Goal: Task Accomplishment & Management: Manage account settings

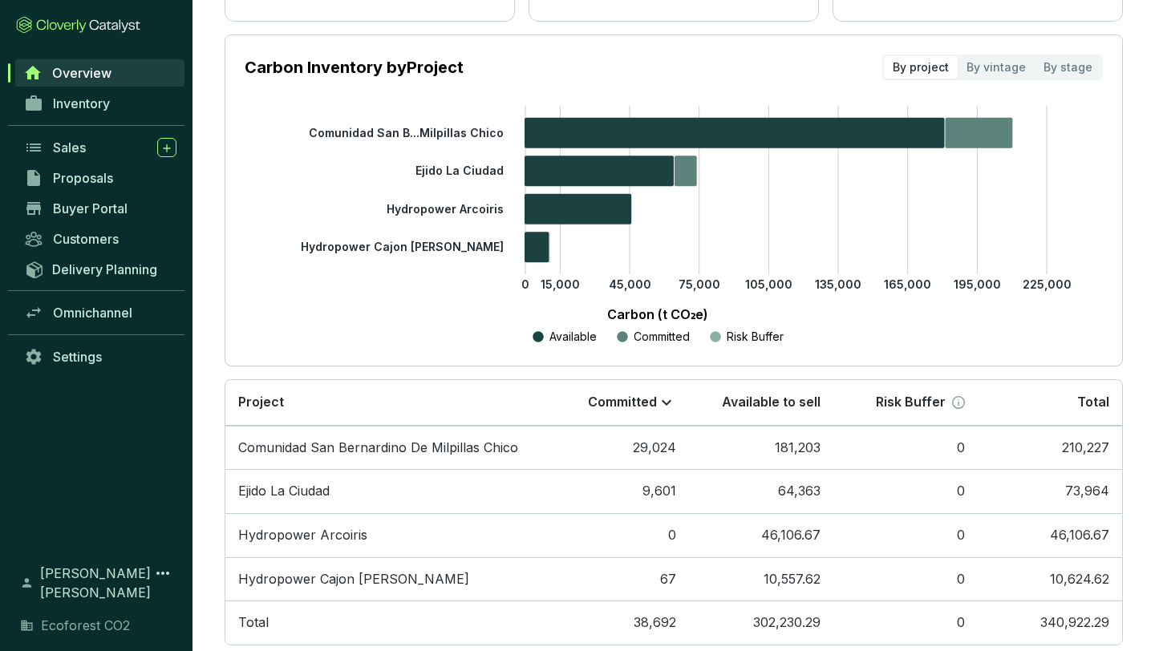
scroll to position [248, 0]
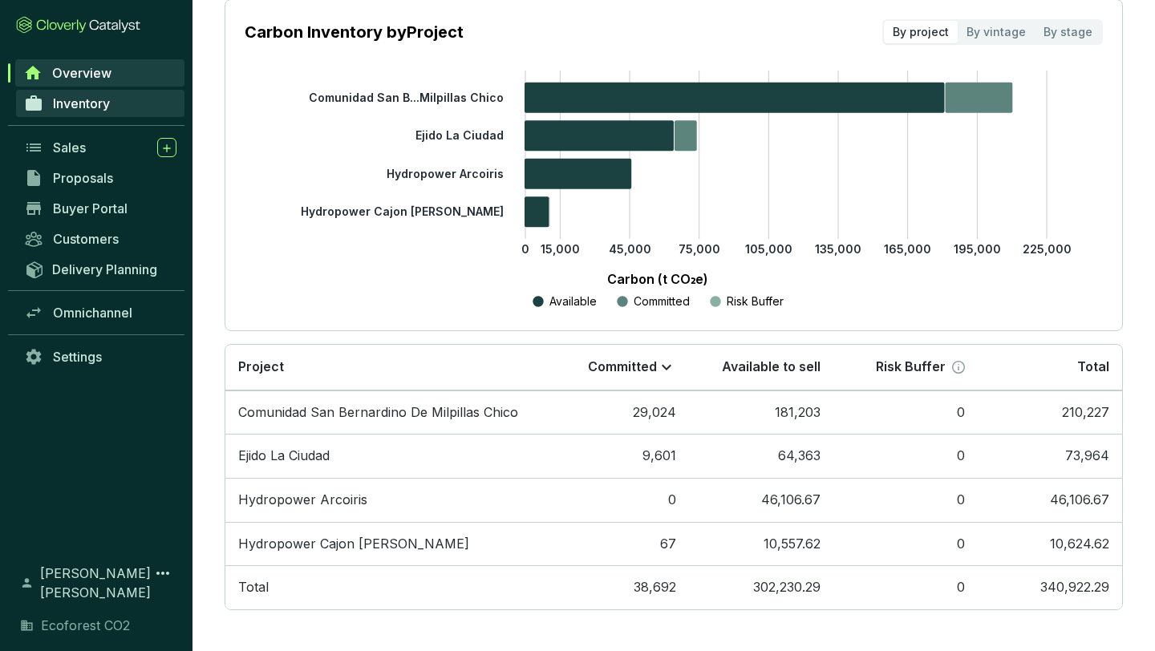
click at [68, 111] on span "Inventory" at bounding box center [81, 103] width 57 height 16
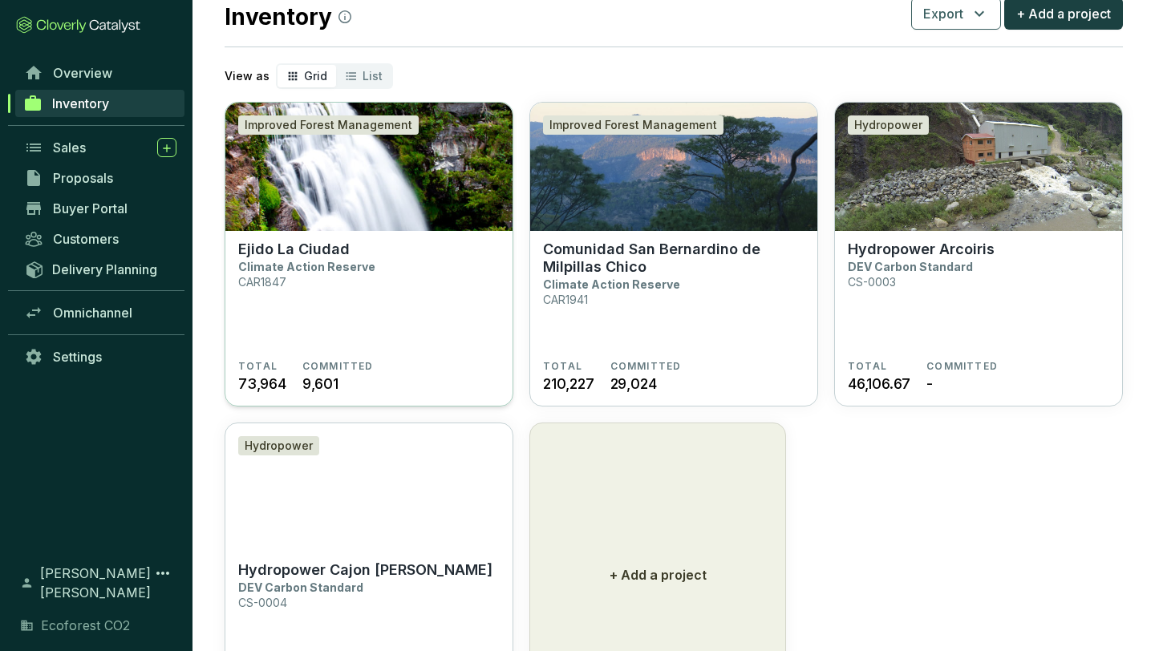
scroll to position [47, 0]
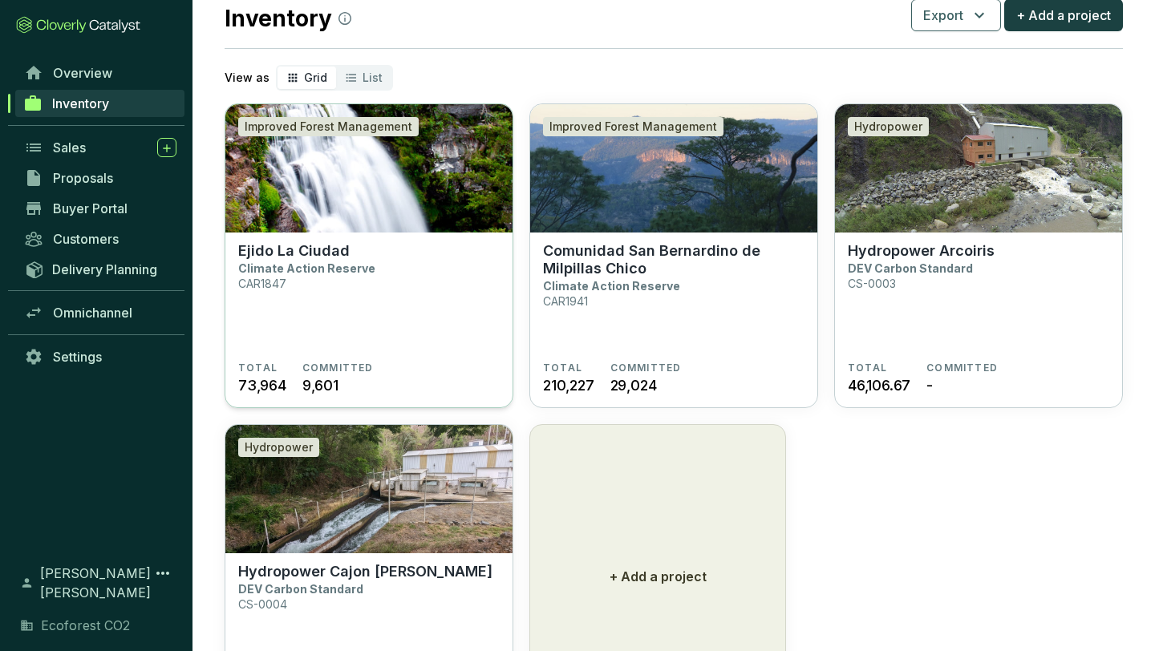
click at [407, 338] on section "Ejido La Ciudad Climate Action Reserve CAR1847" at bounding box center [368, 302] width 261 height 120
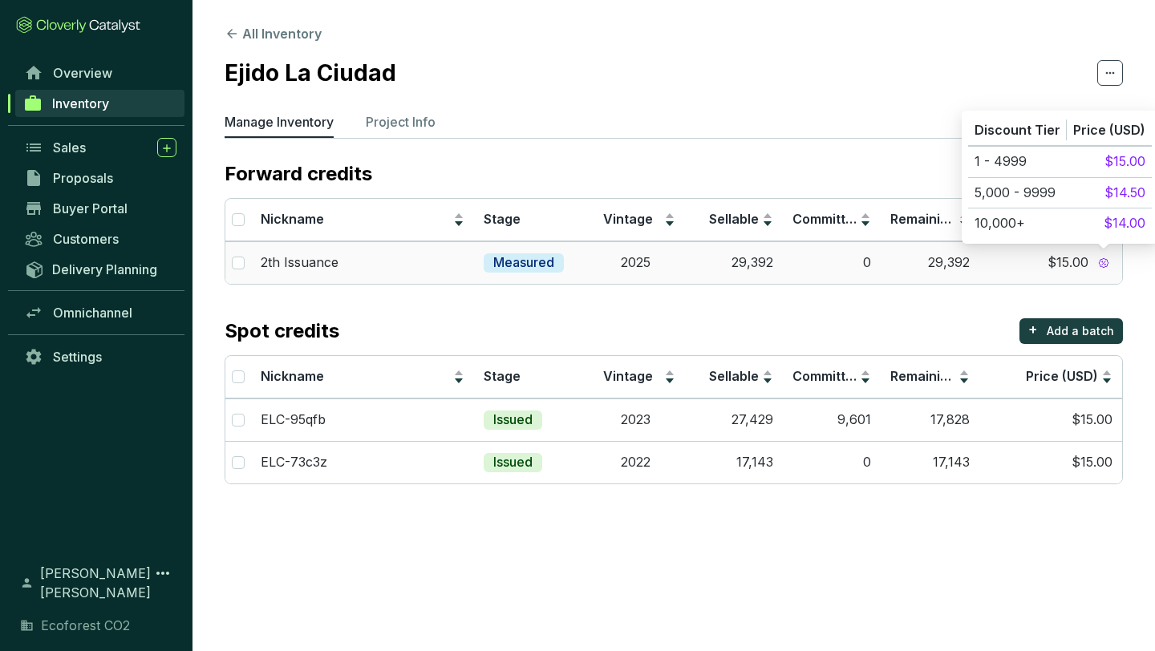
click at [1104, 260] on icon at bounding box center [1103, 262] width 11 height 11
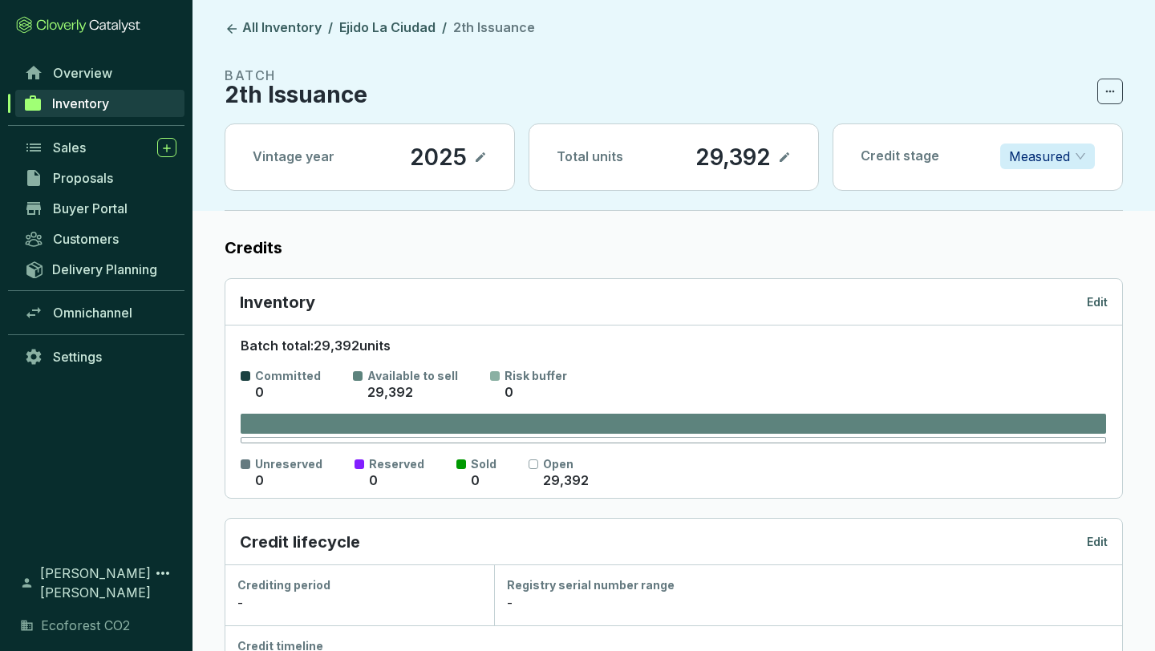
click at [84, 102] on span "Inventory" at bounding box center [80, 103] width 57 height 16
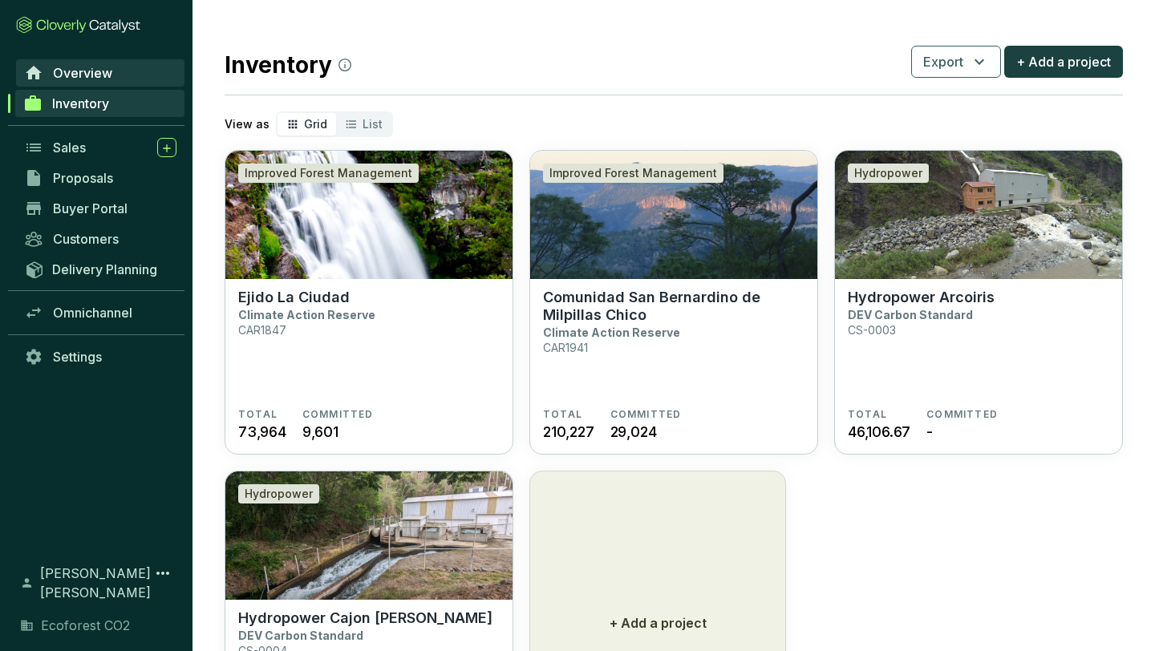
click at [70, 71] on span "Overview" at bounding box center [82, 73] width 59 height 16
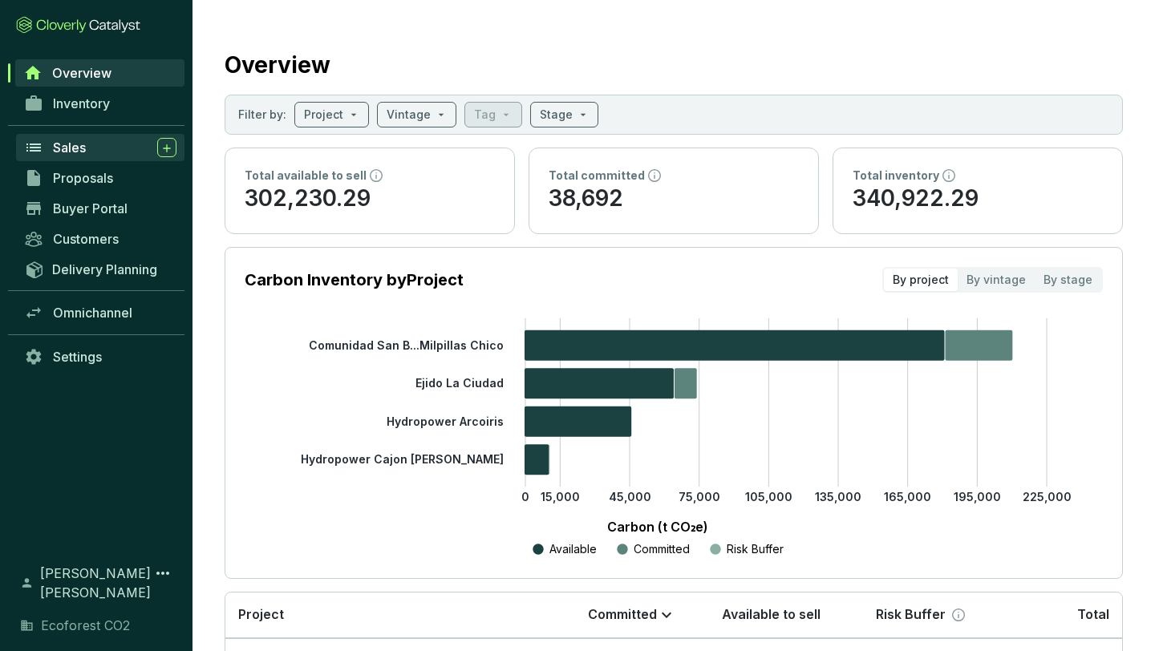
click at [78, 153] on span "Sales" at bounding box center [69, 148] width 33 height 16
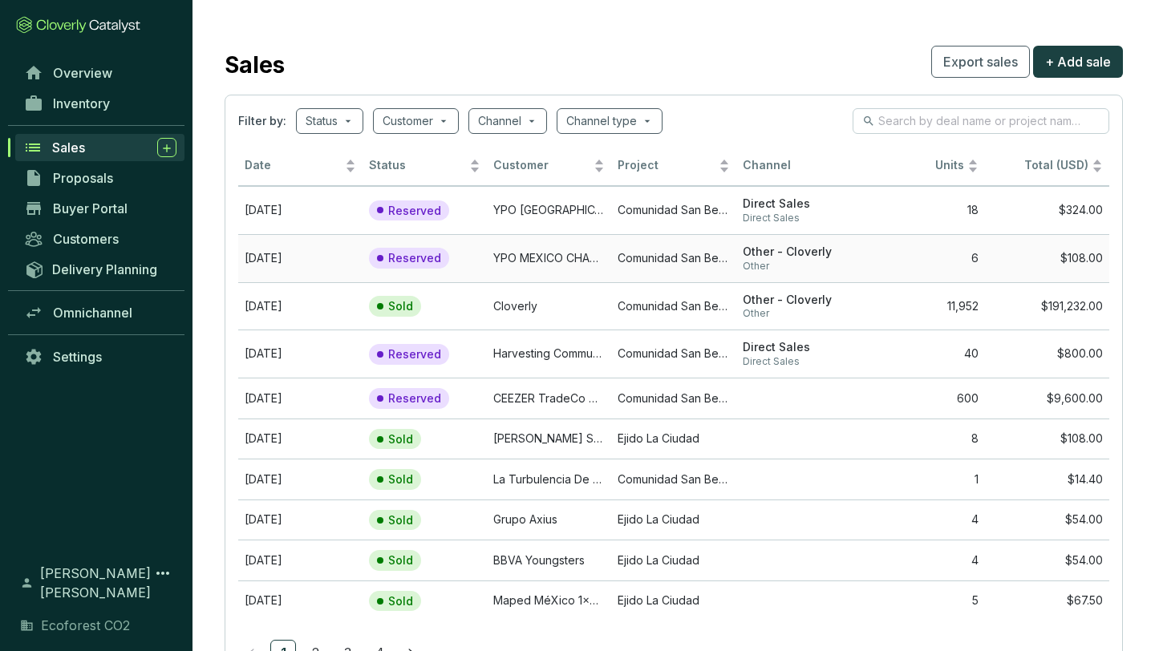
click at [608, 261] on td "YPO MEXICO CHAPTER: PRESIDENTS´ GOLF CUP" at bounding box center [549, 258] width 124 height 48
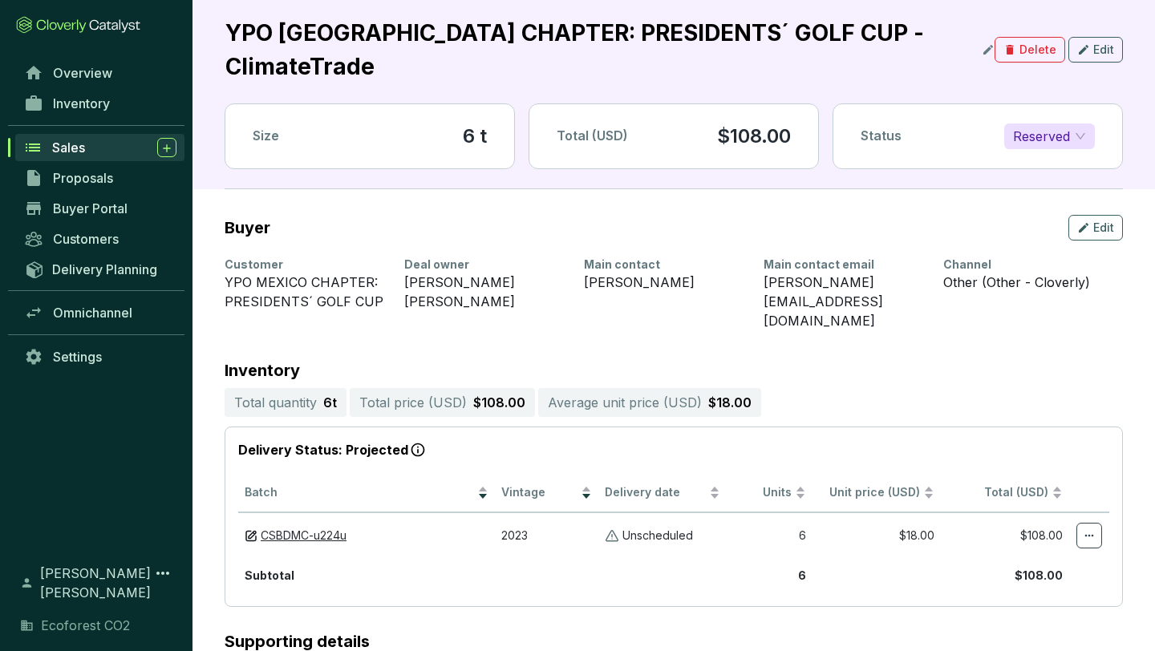
scroll to position [63, 0]
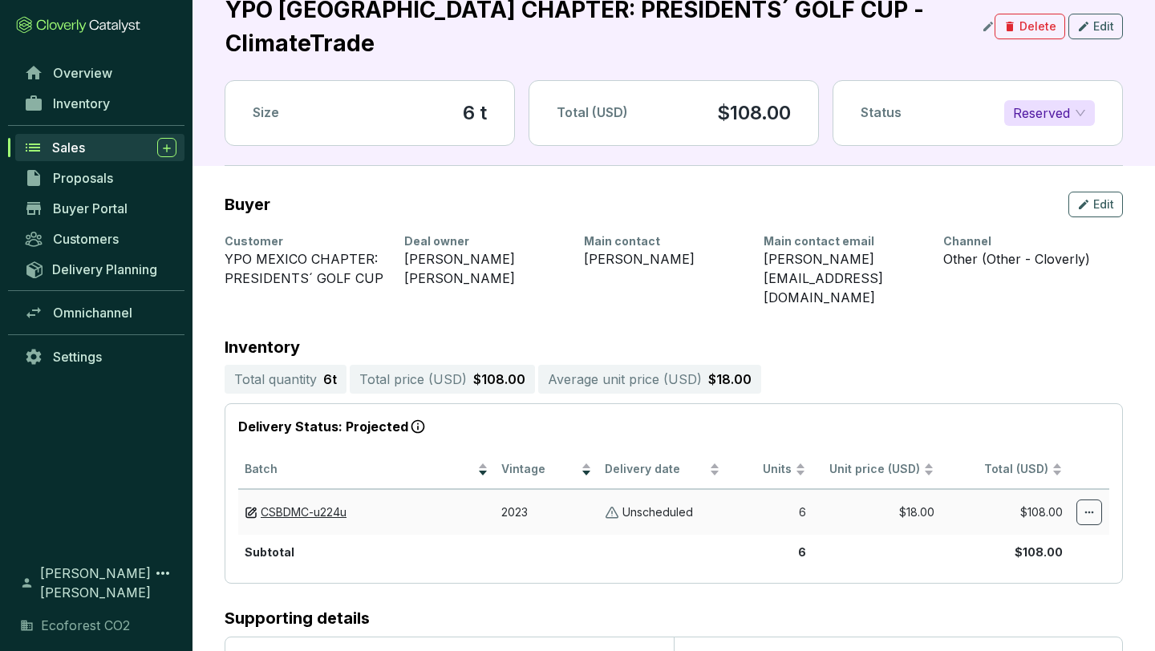
click at [671, 505] on p "Unscheduled" at bounding box center [657, 512] width 71 height 15
click at [634, 505] on p "Unscheduled" at bounding box center [657, 512] width 71 height 15
click at [600, 489] on td "Unscheduled" at bounding box center [662, 512] width 128 height 46
click at [618, 505] on img at bounding box center [612, 512] width 14 height 15
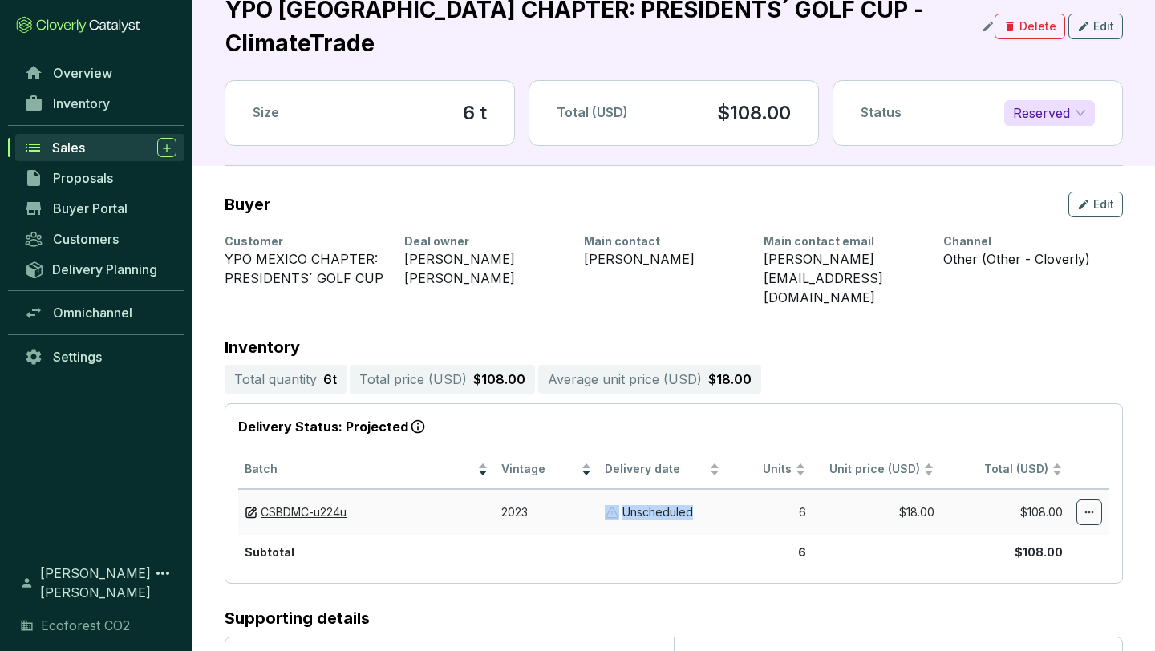
click at [618, 505] on img at bounding box center [612, 512] width 14 height 15
click at [667, 489] on td "Unscheduled" at bounding box center [662, 512] width 128 height 46
click at [1087, 503] on icon at bounding box center [1089, 512] width 13 height 19
click at [1084, 503] on icon at bounding box center [1089, 512] width 13 height 19
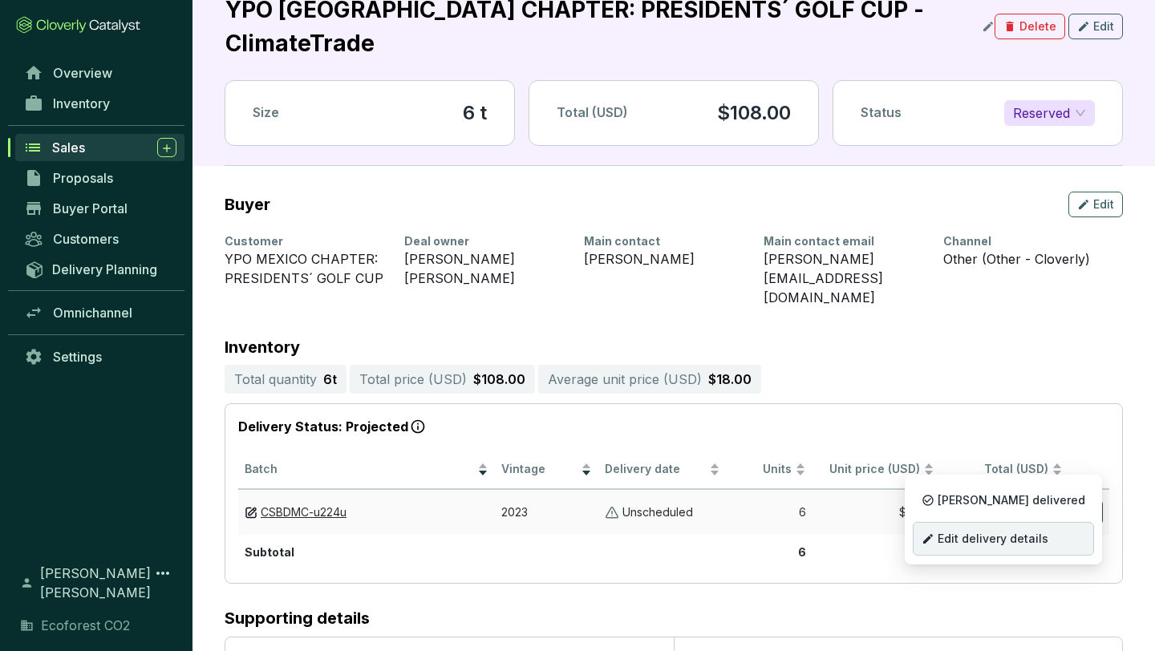
click at [1023, 536] on span "Edit delivery details" at bounding box center [993, 539] width 111 height 13
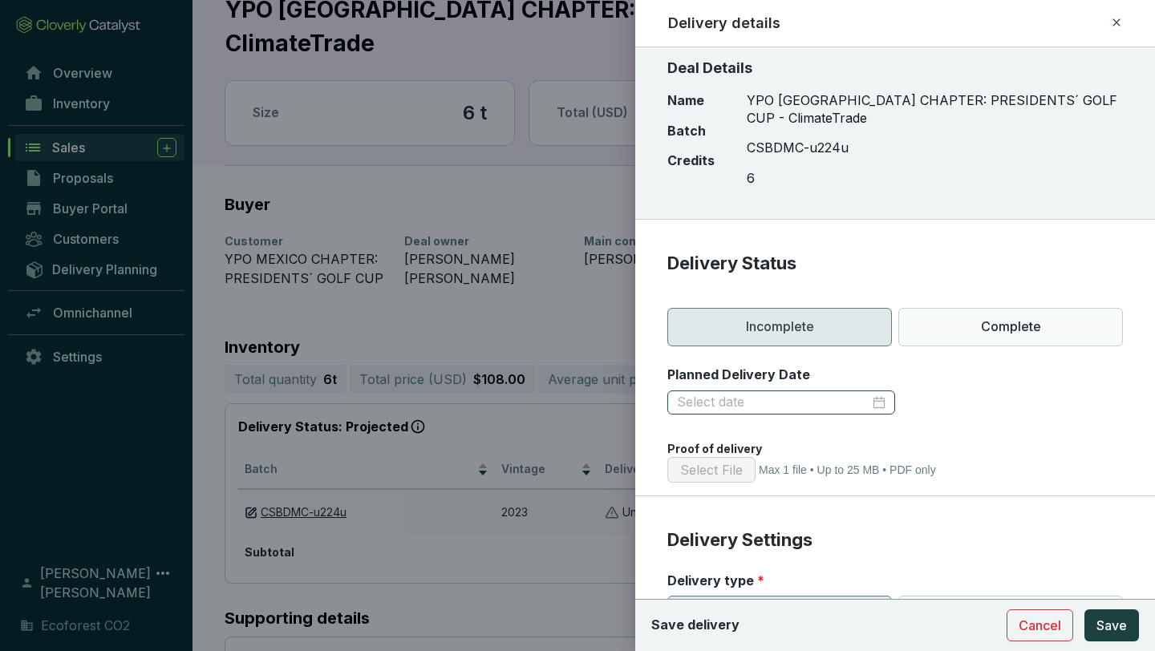
click at [869, 391] on div at bounding box center [781, 403] width 228 height 24
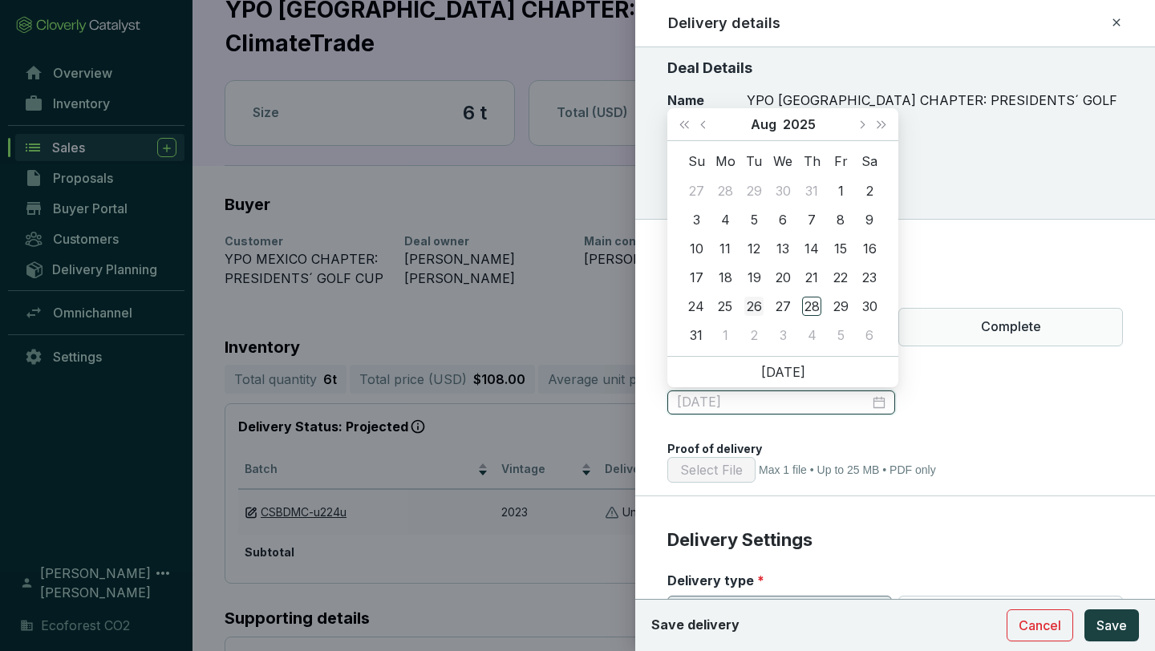
type input "2025-08-26"
click at [752, 305] on div "26" at bounding box center [753, 306] width 19 height 19
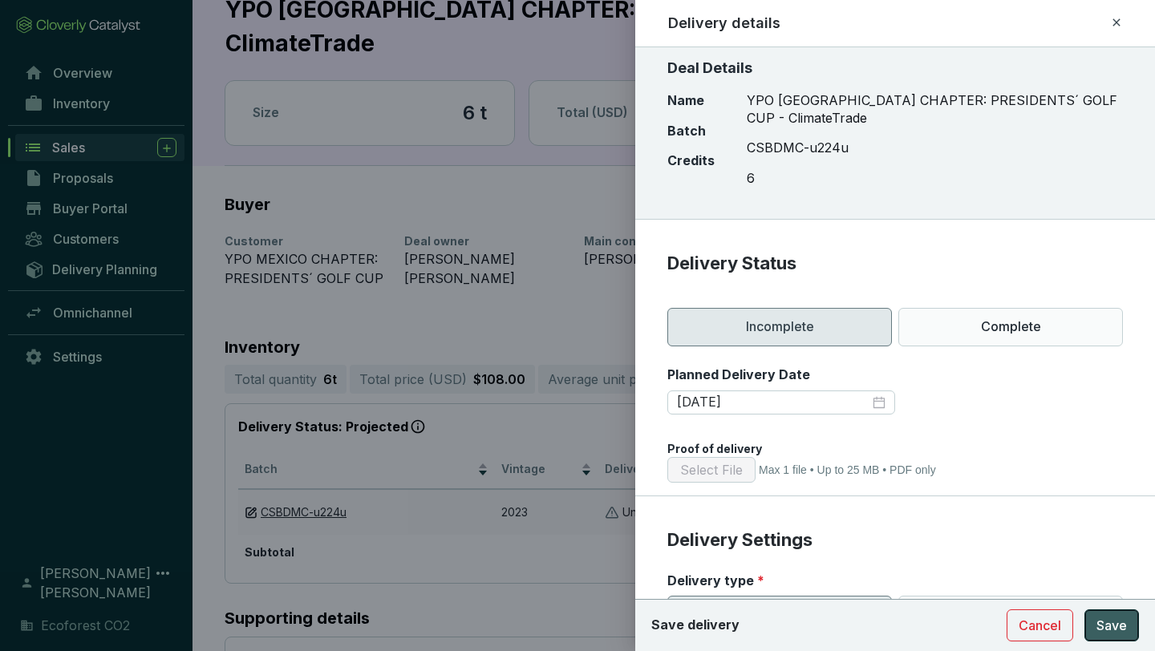
click at [1113, 618] on span "Save" at bounding box center [1111, 625] width 30 height 19
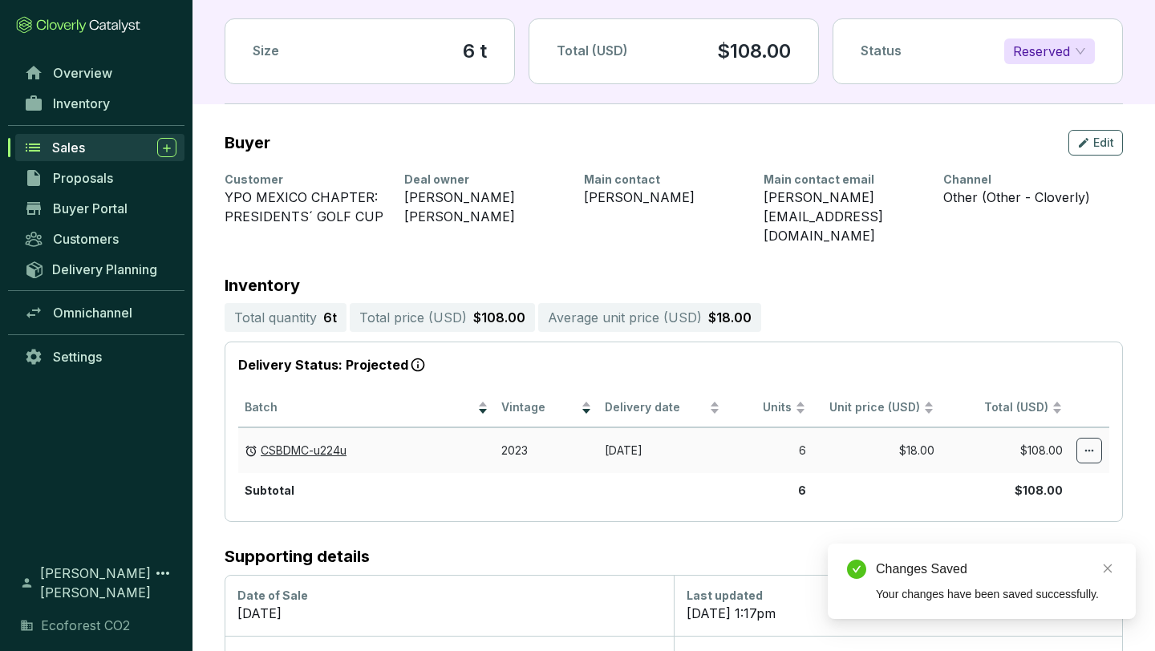
scroll to position [128, 0]
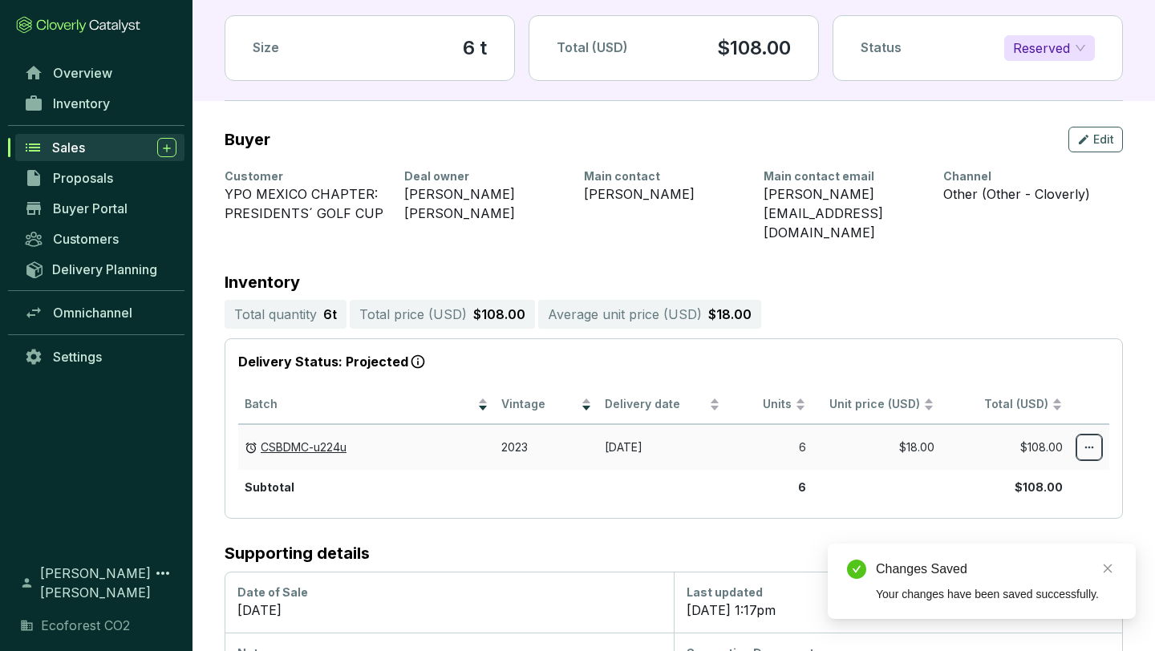
click at [1086, 438] on icon at bounding box center [1089, 447] width 13 height 19
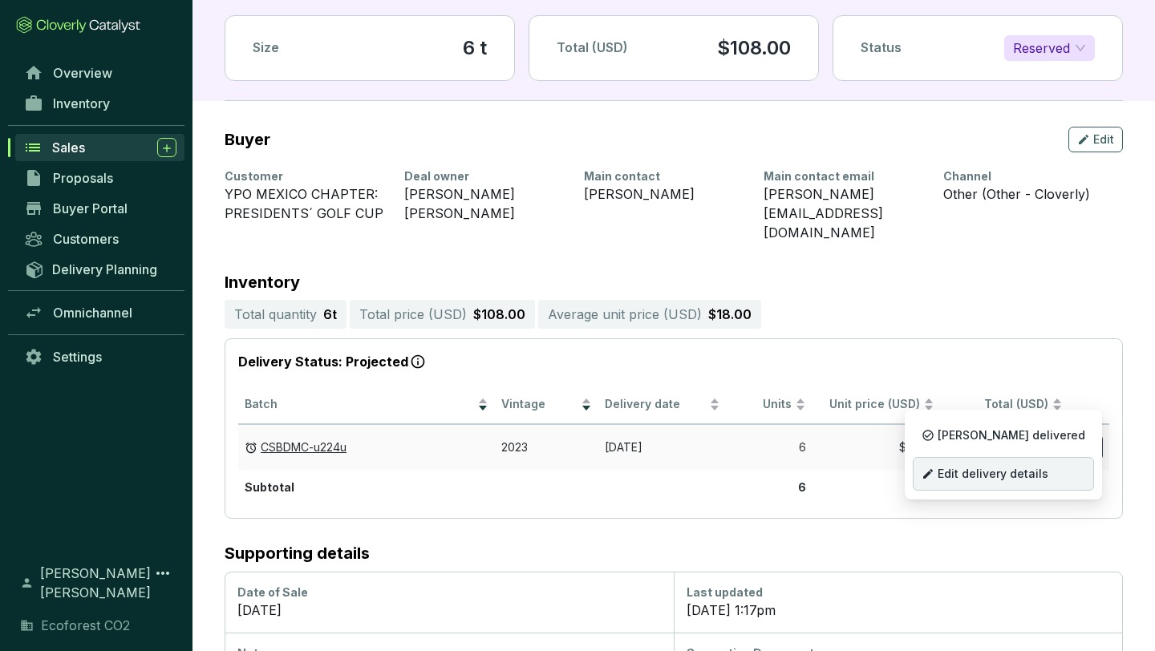
click at [1015, 463] on p "Edit delivery details" at bounding box center [1003, 474] width 181 height 34
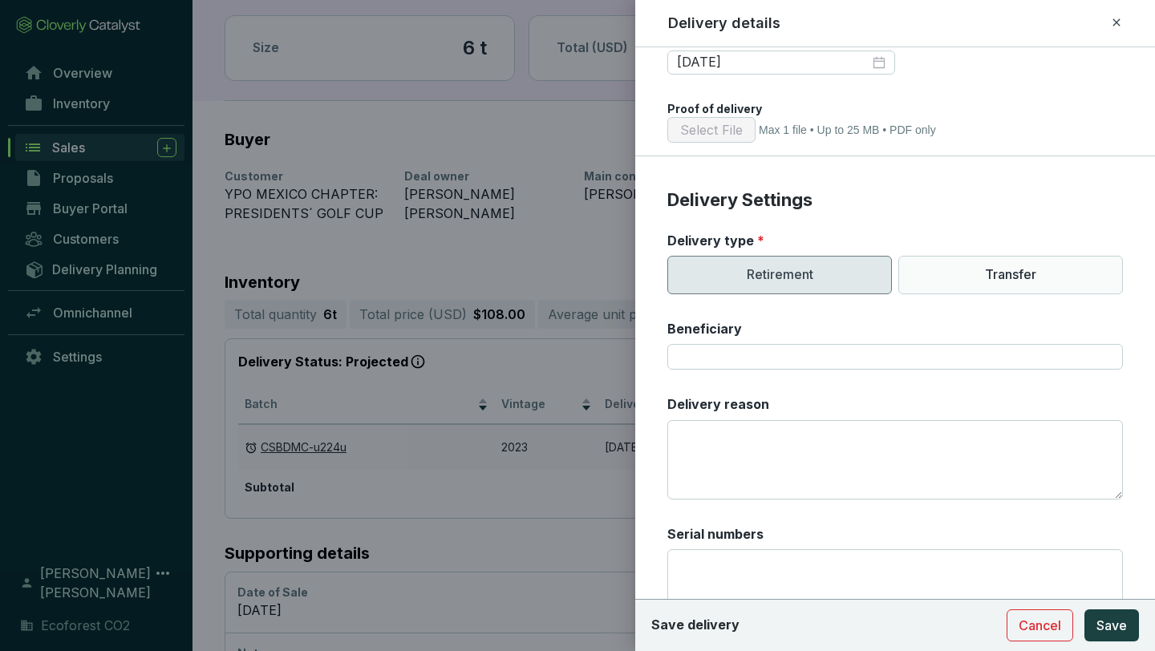
scroll to position [342, 0]
click at [365, 164] on div at bounding box center [577, 325] width 1155 height 651
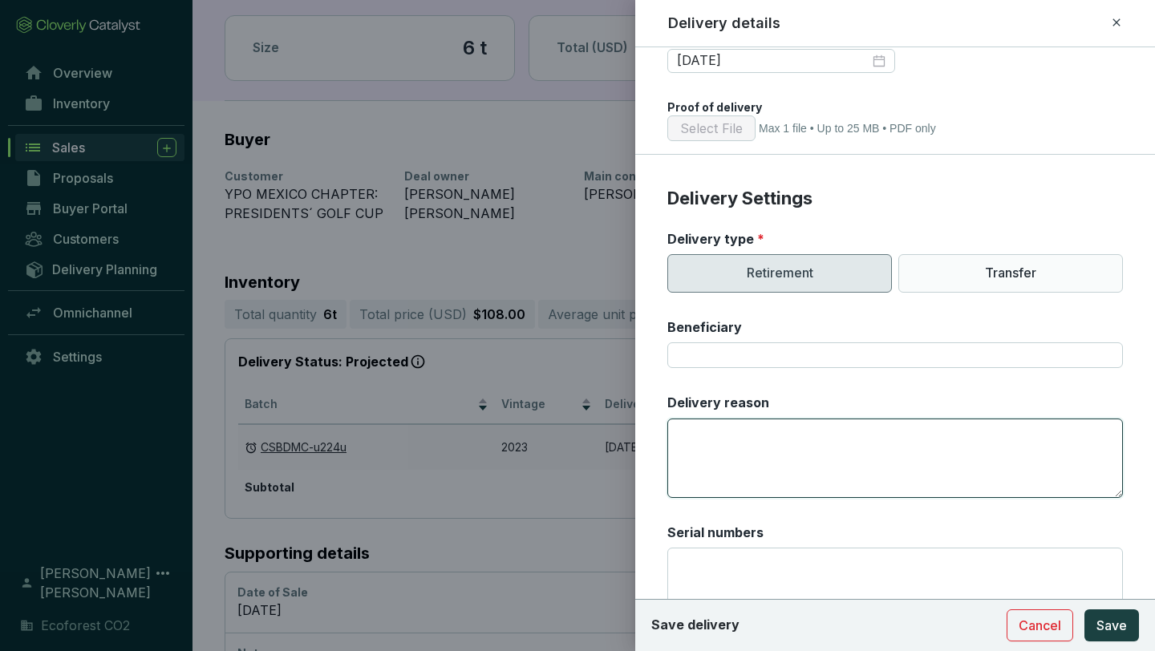
click at [728, 437] on textarea "Delivery reason" at bounding box center [895, 458] width 456 height 79
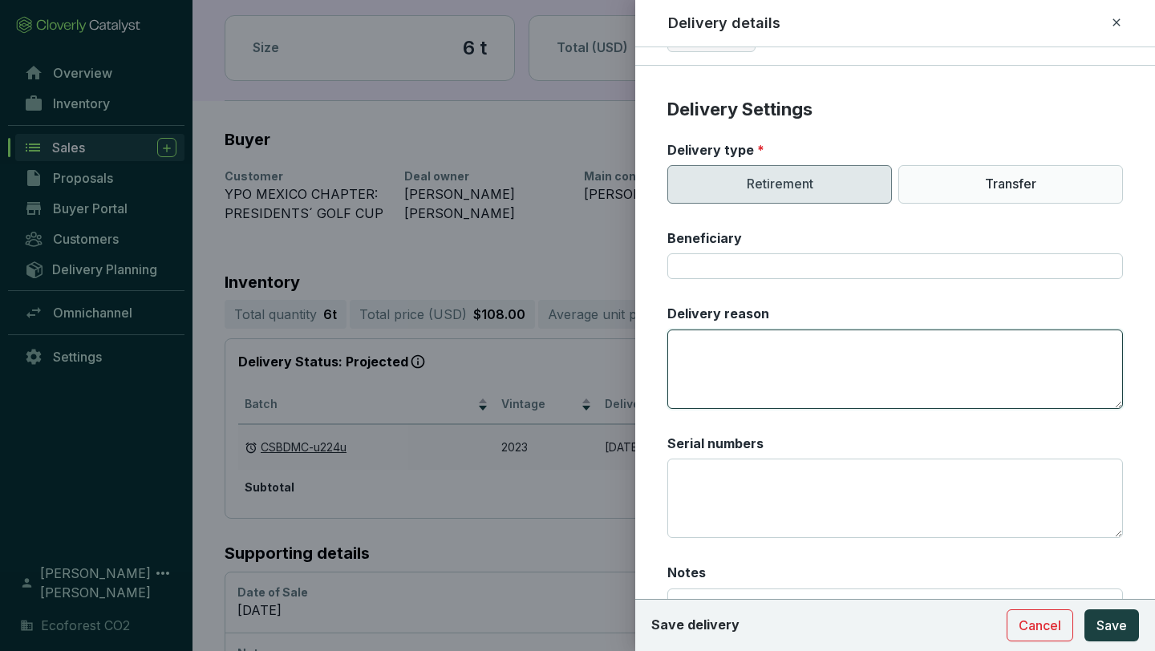
scroll to position [436, 0]
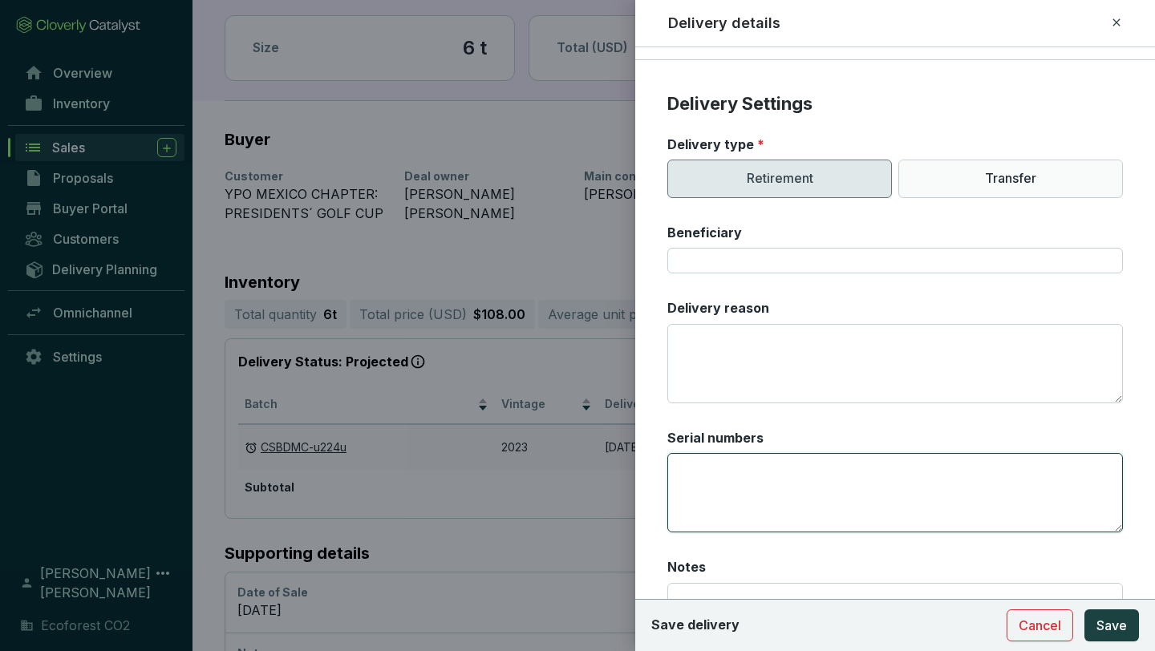
click at [731, 479] on textarea "Serial numbers" at bounding box center [895, 492] width 456 height 79
paste textarea "CAR-1-MX-1941-42-1869-DG-2023-8411-1771 to 1776"
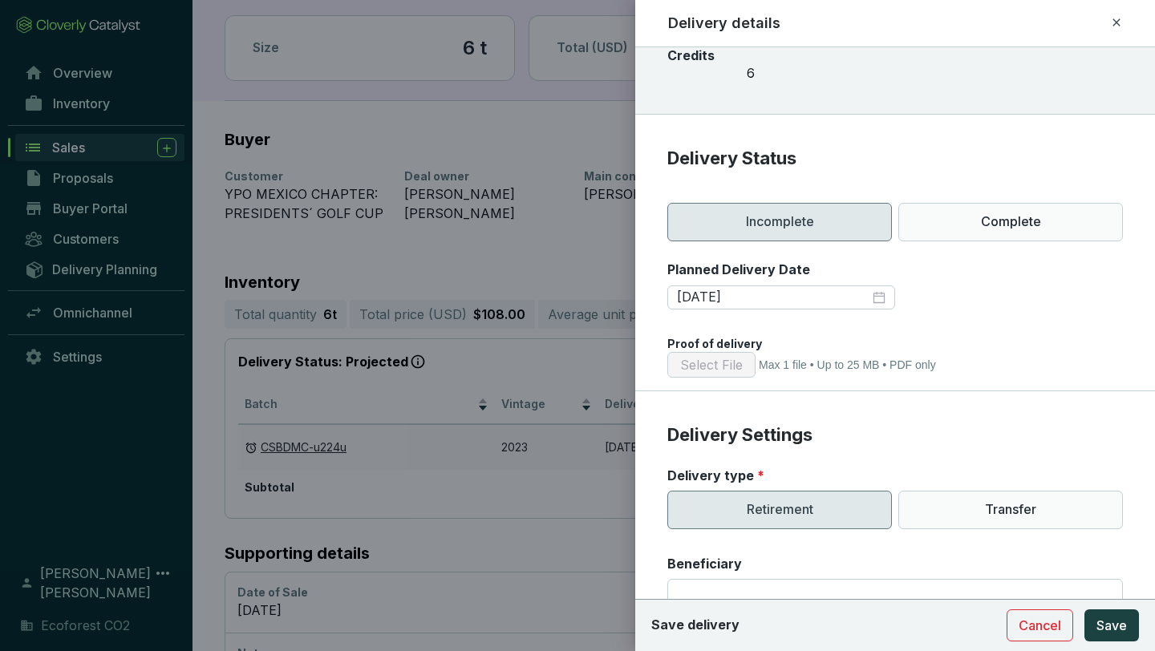
scroll to position [107, 0]
type textarea "CAR-1-MX-1941-42-1869-DG-2023-8411-1771 to 1776"
click at [1102, 629] on span "Save" at bounding box center [1111, 625] width 30 height 19
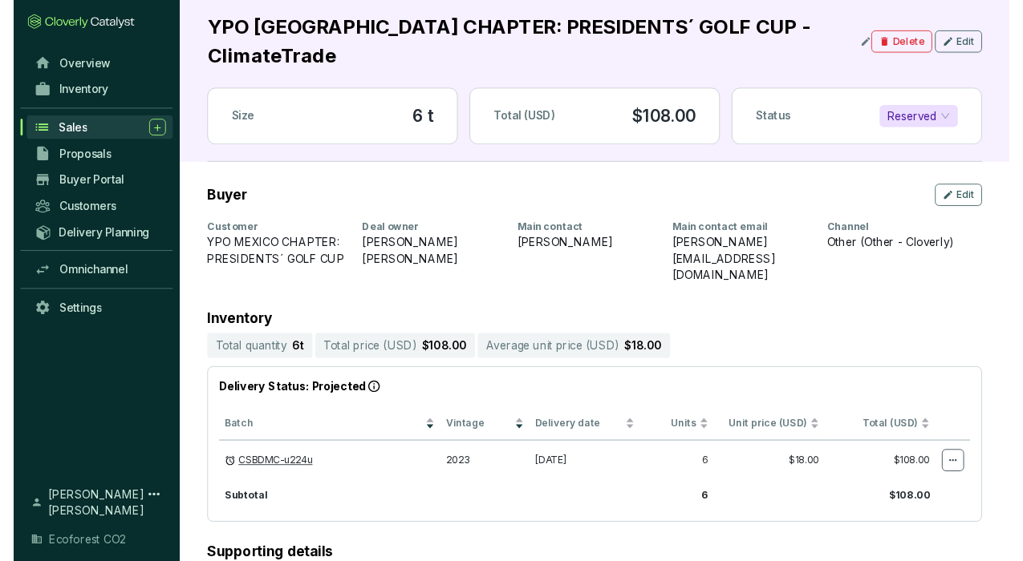
scroll to position [0, 0]
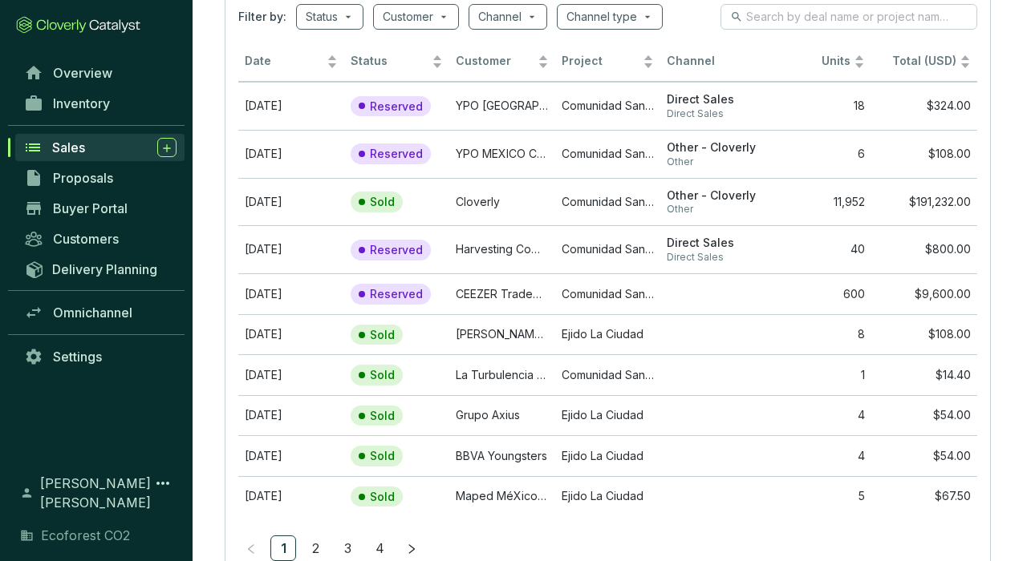
scroll to position [132, 0]
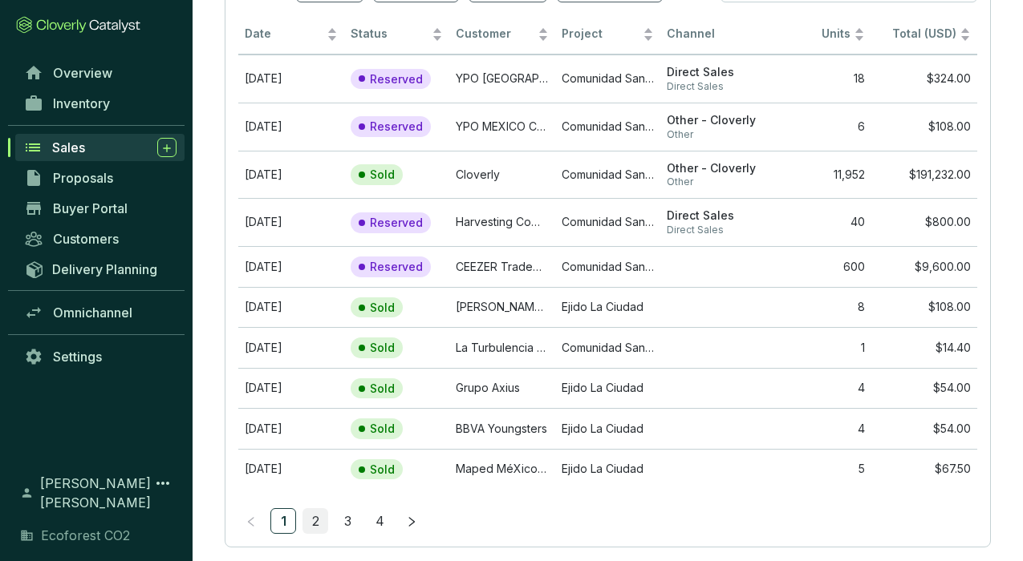
click at [315, 517] on link "2" at bounding box center [315, 521] width 24 height 24
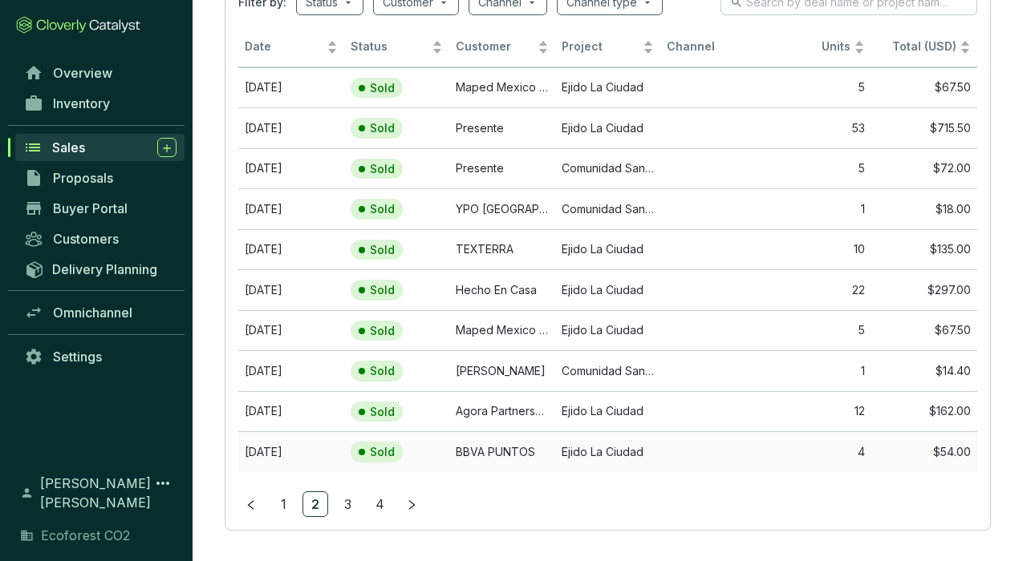
scroll to position [124, 0]
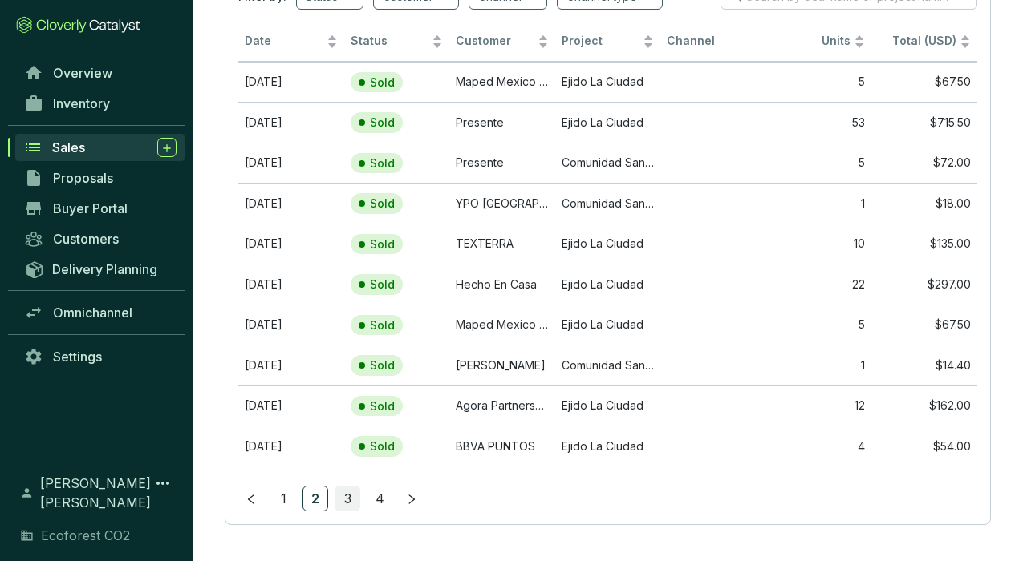
click at [349, 496] on link "3" at bounding box center [347, 499] width 24 height 24
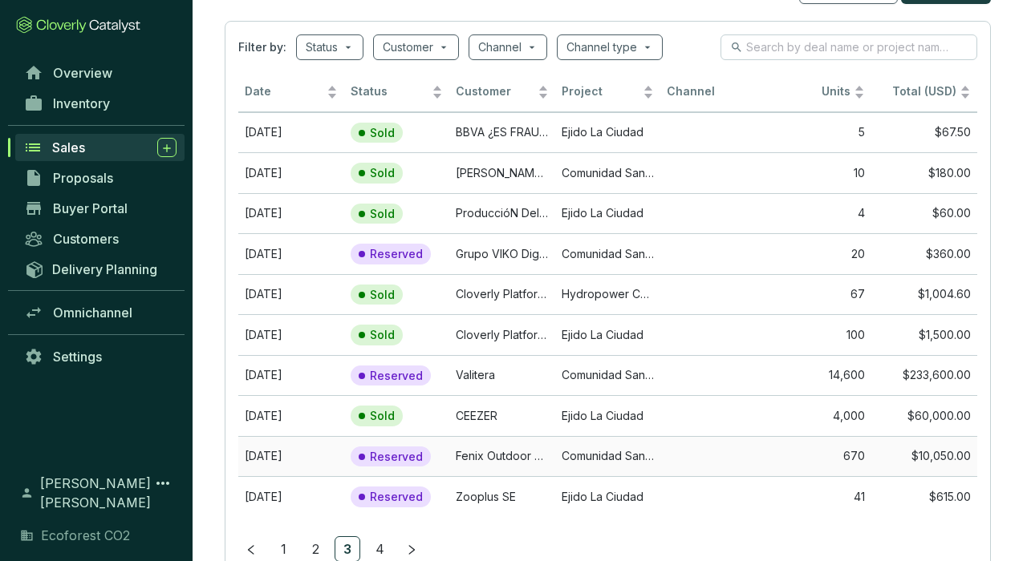
scroll to position [89, 0]
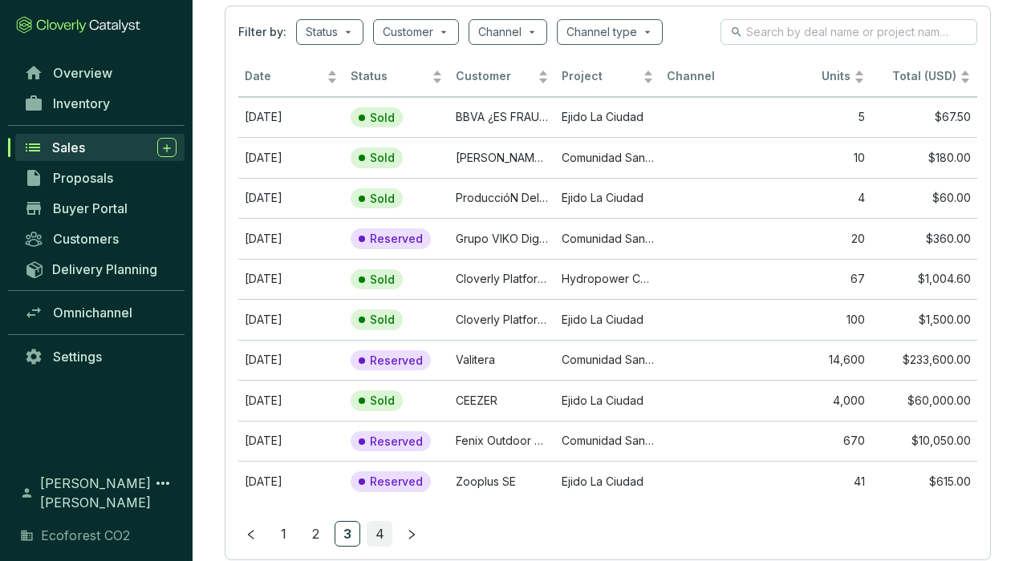
click at [377, 530] on link "4" at bounding box center [379, 534] width 24 height 24
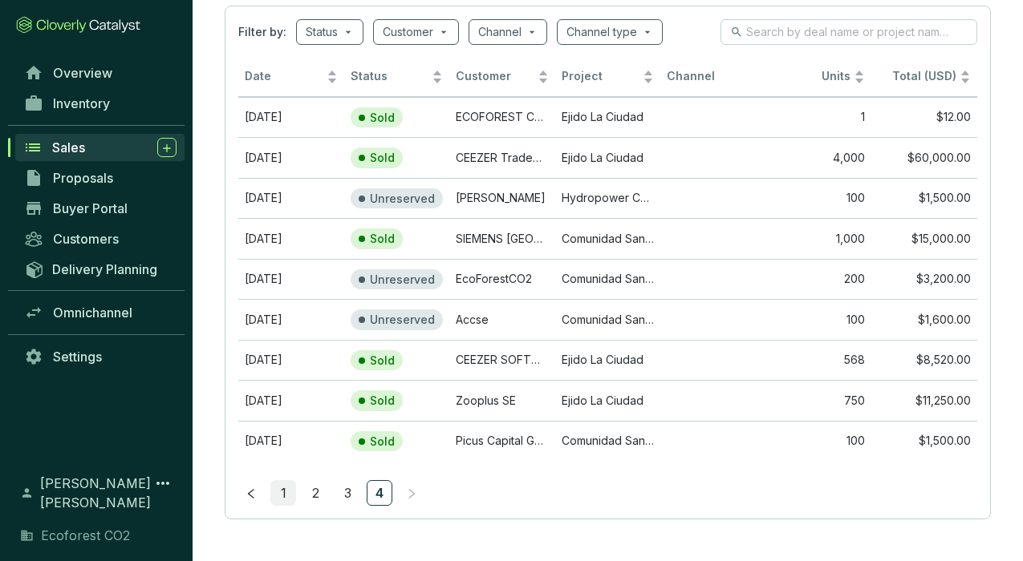
click at [280, 486] on link "1" at bounding box center [283, 493] width 24 height 24
